Goal: Task Accomplishment & Management: Use online tool/utility

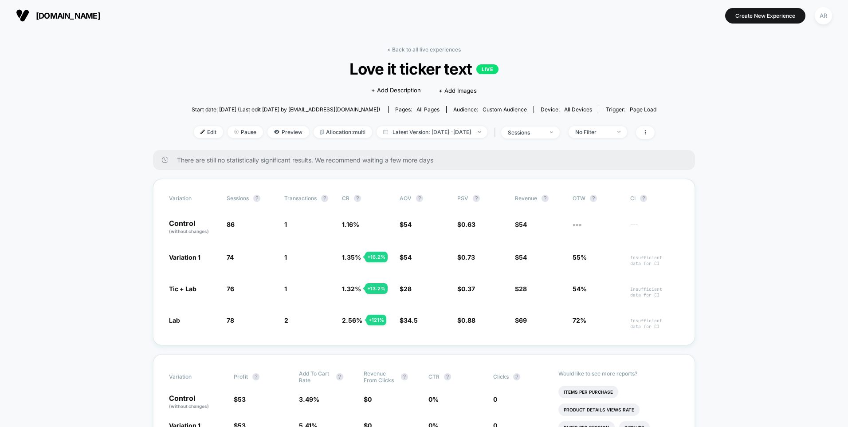
click at [46, 9] on button "[DOMAIN_NAME] [URL][DOMAIN_NAME]" at bounding box center [58, 15] width 90 height 14
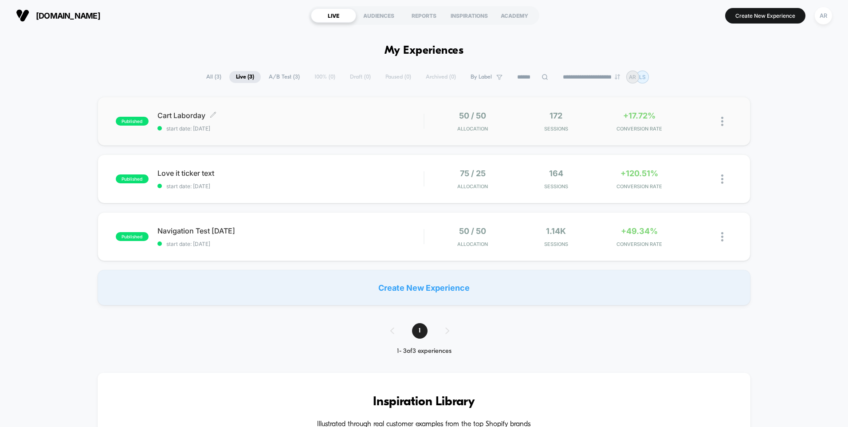
click at [293, 115] on span "Cart Laborday Click to edit experience details" at bounding box center [291, 115] width 266 height 9
